Goal: Task Accomplishment & Management: Manage account settings

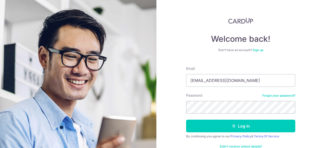
type input "[EMAIL_ADDRESS][DOMAIN_NAME]"
click at [186, 120] on button "Log in" at bounding box center [240, 126] width 109 height 13
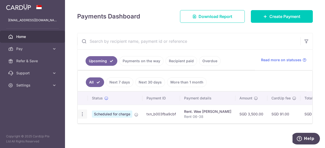
click at [81, 115] on div "Update payment Cancel payment Upload doc" at bounding box center [82, 114] width 9 height 9
click at [81, 112] on icon "button" at bounding box center [82, 114] width 5 height 5
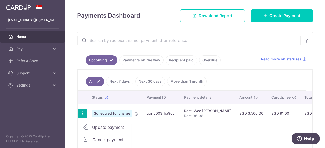
click at [102, 125] on span "Update payment" at bounding box center [109, 128] width 34 height 6
radio input "true"
type input "3,500.00"
type input "17/10/2025"
type input "Rent 06-38"
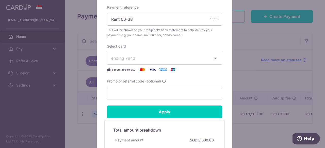
scroll to position [191, 0]
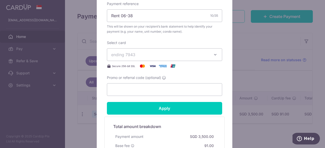
click at [214, 55] on icon "button" at bounding box center [215, 54] width 5 height 5
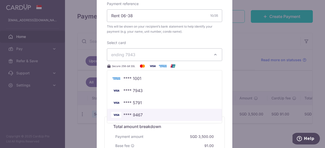
click at [144, 113] on span "**** 9467" at bounding box center [164, 115] width 107 height 6
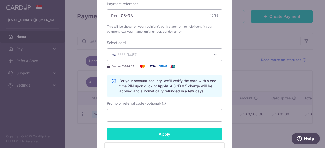
click at [147, 135] on input "Apply" at bounding box center [164, 134] width 115 height 13
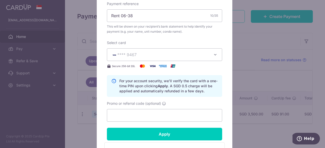
type input "Successfully Applied"
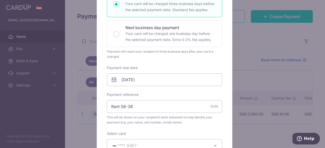
scroll to position [0, 0]
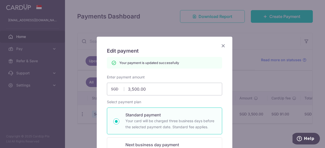
click at [221, 45] on icon "Close" at bounding box center [223, 46] width 6 height 6
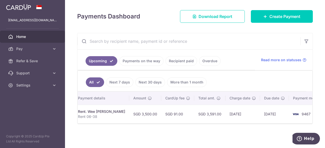
scroll to position [0, 113]
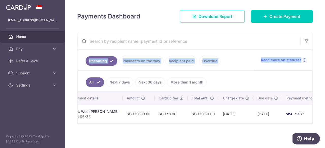
drag, startPoint x: 322, startPoint y: 58, endPoint x: 322, endPoint y: 41, distance: 16.2
click at [322, 41] on div "× Pause Schedule Pause all future payments in this series Pause just this one p…" at bounding box center [195, 74] width 260 height 148
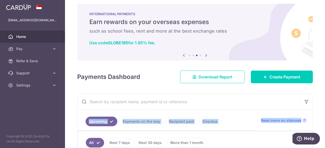
scroll to position [0, 0]
